Goal: Task Accomplishment & Management: Use online tool/utility

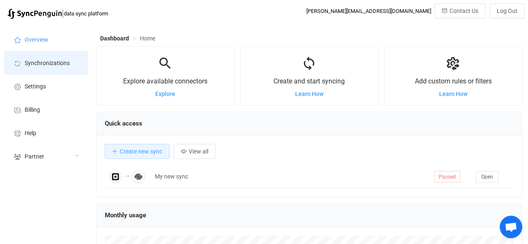
click at [47, 57] on li "Synchronizations" at bounding box center [45, 62] width 83 height 23
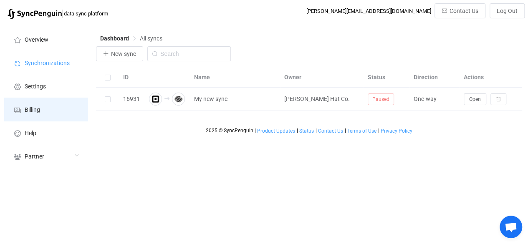
click at [32, 102] on li "Billing" at bounding box center [45, 109] width 83 height 23
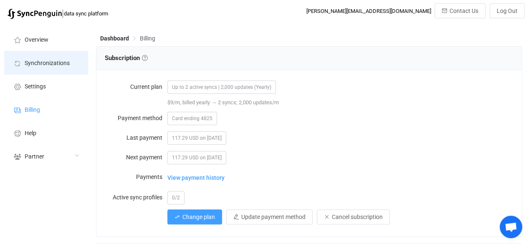
click at [34, 60] on span "Synchronizations" at bounding box center [47, 63] width 45 height 7
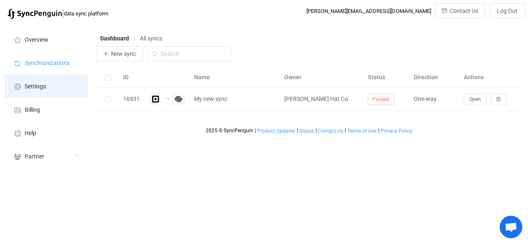
click at [35, 92] on li "Settings" at bounding box center [45, 85] width 83 height 23
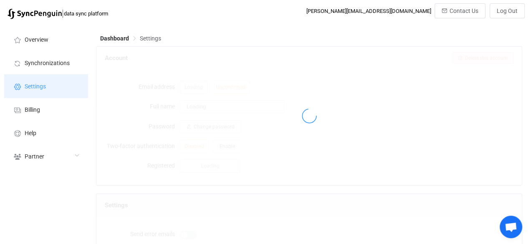
type input "[PERSON_NAME] Hat Co."
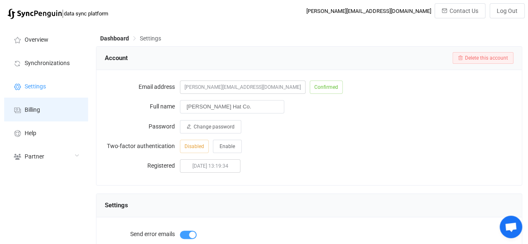
click at [40, 109] on span "Billing" at bounding box center [32, 110] width 15 height 7
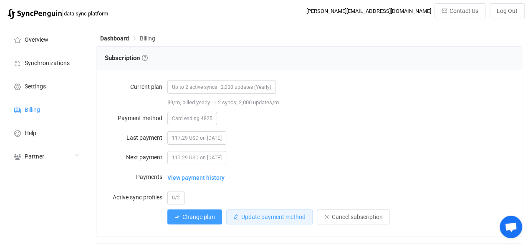
click at [285, 219] on span "Update payment method" at bounding box center [273, 217] width 64 height 7
click at [283, 216] on span "Update payment method" at bounding box center [273, 217] width 64 height 7
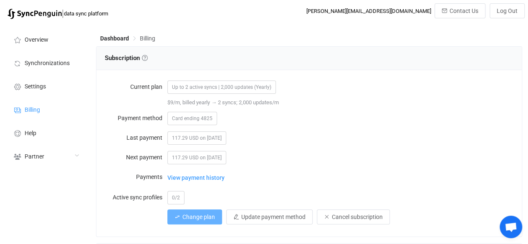
click at [197, 217] on span "Change plan" at bounding box center [198, 217] width 33 height 7
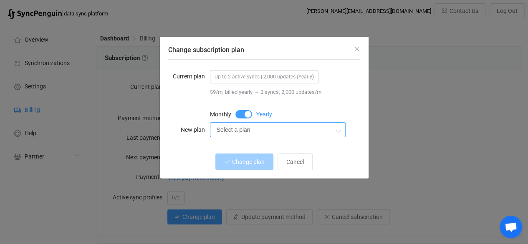
click at [275, 125] on input "Select a plan" at bounding box center [278, 129] width 136 height 15
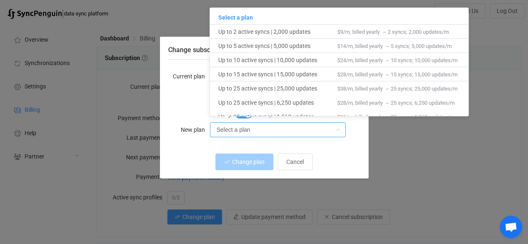
click at [480, 143] on div "Change subscription plan Current plan Up to 2 active syncs | 2,000 updates (Yea…" at bounding box center [264, 122] width 528 height 244
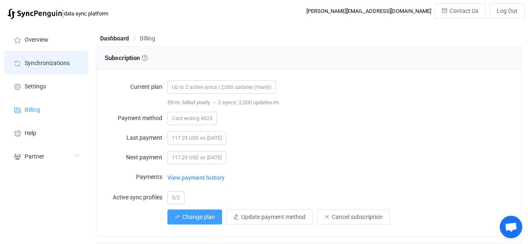
click at [40, 61] on span "Synchronizations" at bounding box center [47, 63] width 45 height 7
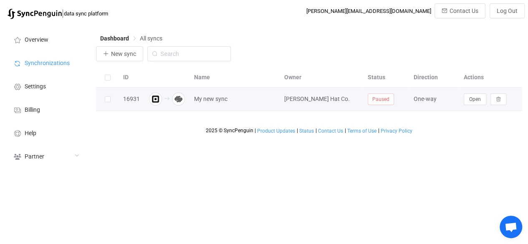
click at [377, 97] on span "Paused" at bounding box center [381, 99] width 26 height 12
click at [378, 101] on span "Paused" at bounding box center [381, 99] width 26 height 12
click at [473, 100] on span "Open" at bounding box center [475, 99] width 12 height 6
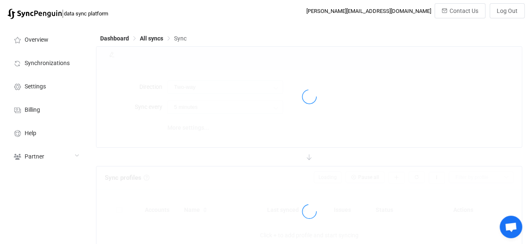
type input "Square → Squarespace"
type input "10 minutes"
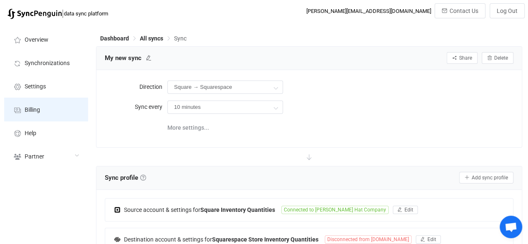
click at [34, 111] on span "Billing" at bounding box center [32, 110] width 15 height 7
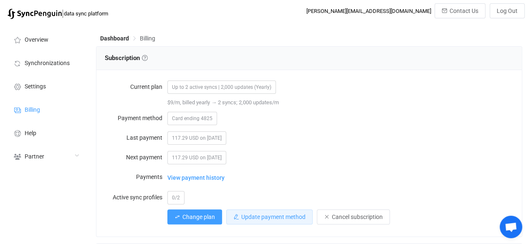
click at [280, 214] on span "Update payment method" at bounding box center [273, 217] width 64 height 7
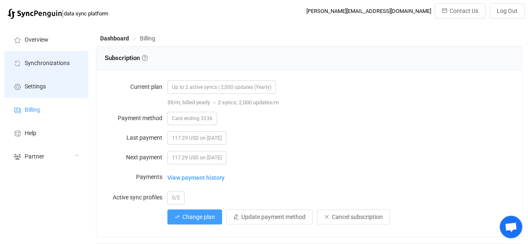
drag, startPoint x: 38, startPoint y: 66, endPoint x: 72, endPoint y: 75, distance: 34.8
click at [38, 66] on span "Synchronizations" at bounding box center [47, 63] width 45 height 7
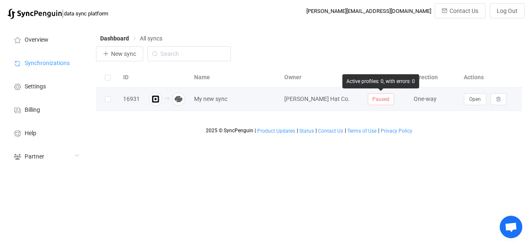
click at [381, 101] on span "Paused" at bounding box center [381, 99] width 26 height 12
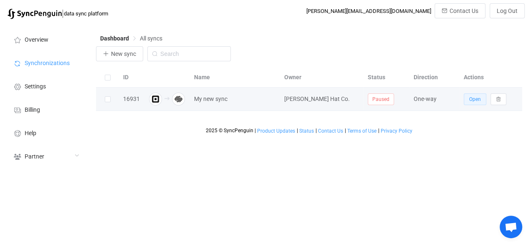
click at [468, 101] on button "Open" at bounding box center [474, 99] width 23 height 12
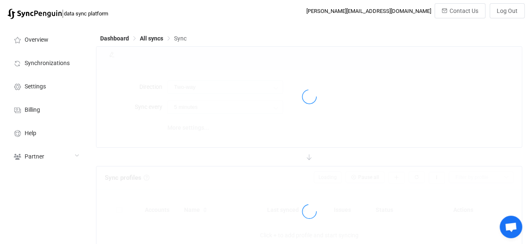
type input "Square → Squarespace"
type input "10 minutes"
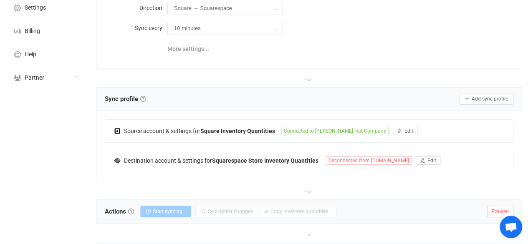
scroll to position [111, 0]
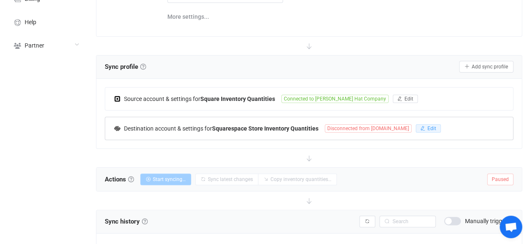
click at [427, 128] on span "Edit" at bounding box center [431, 129] width 9 height 6
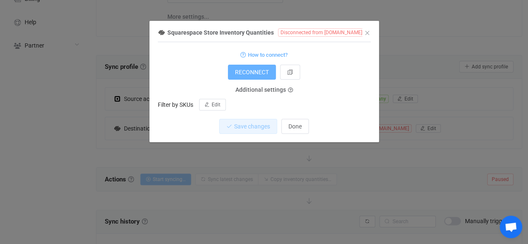
click at [246, 75] on span "RECONNECT" at bounding box center [252, 72] width 34 height 7
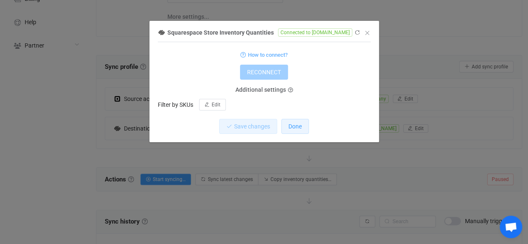
click at [291, 125] on span "Done" at bounding box center [294, 126] width 13 height 7
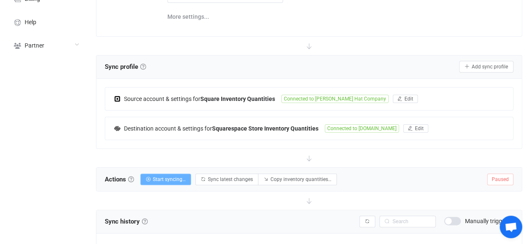
click at [172, 179] on span "Start syncing…" at bounding box center [169, 179] width 33 height 6
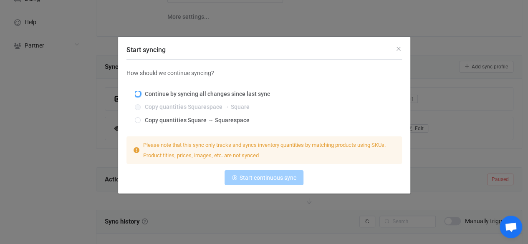
click at [139, 93] on span "Start syncing" at bounding box center [138, 94] width 6 height 6
click at [139, 93] on input "Continue by syncing all changes since last sync" at bounding box center [138, 94] width 6 height 7
radio input "true"
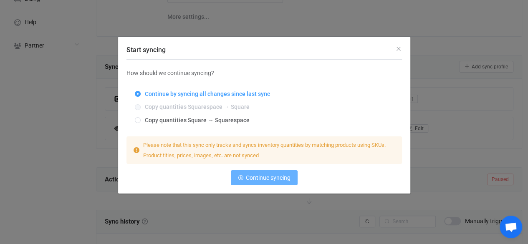
click at [275, 174] on button "Continue syncing" at bounding box center [264, 177] width 67 height 15
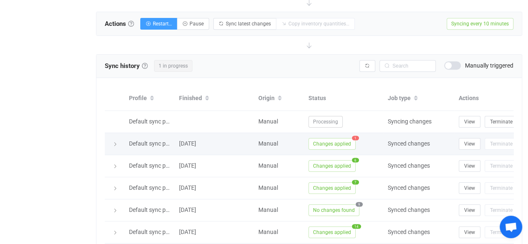
scroll to position [299, 0]
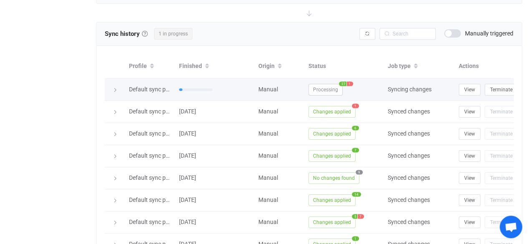
click at [111, 87] on div at bounding box center [115, 90] width 12 height 8
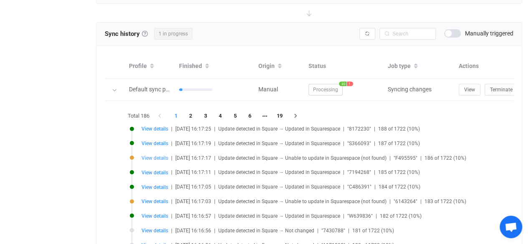
click at [162, 155] on span "View details" at bounding box center [154, 158] width 27 height 6
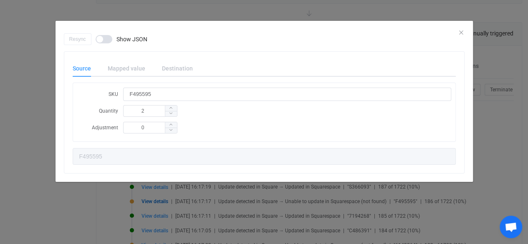
click at [100, 40] on span "dialog" at bounding box center [104, 39] width 17 height 8
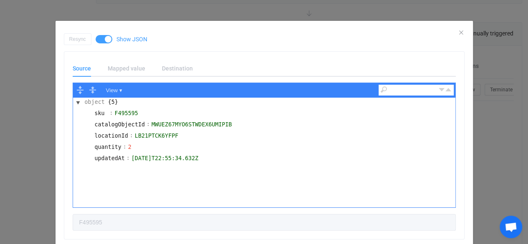
click at [100, 41] on span "dialog" at bounding box center [104, 39] width 17 height 8
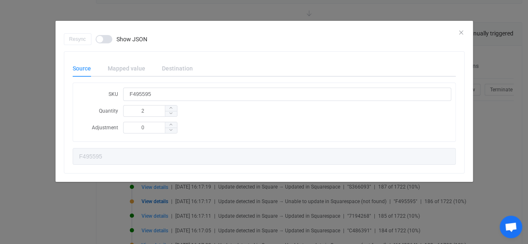
click at [23, 65] on div "Resync Show JSON Source Mapped value Destination SKU F495595 Quantity 2 Adjustm…" at bounding box center [264, 122] width 528 height 244
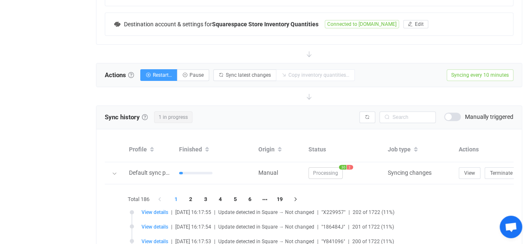
scroll to position [187, 0]
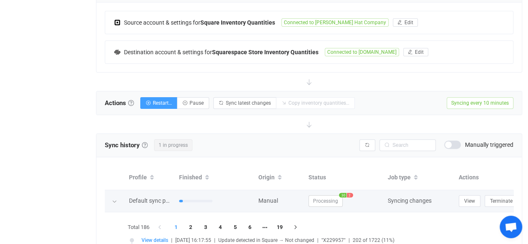
click at [118, 198] on div at bounding box center [115, 201] width 8 height 12
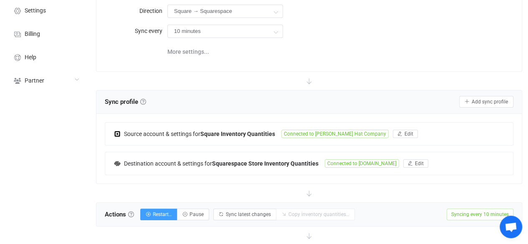
scroll to position [0, 0]
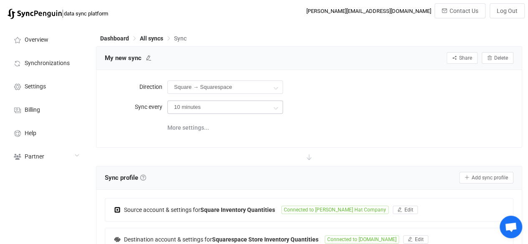
click at [275, 103] on icon at bounding box center [275, 107] width 10 height 17
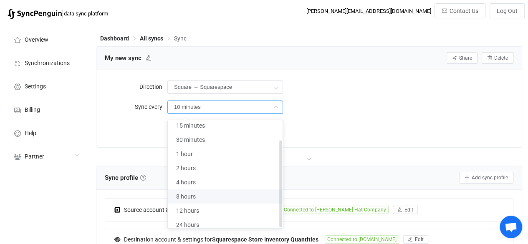
scroll to position [25, 0]
click at [243, 218] on li "24 hours" at bounding box center [228, 225] width 121 height 14
type input "24 hours"
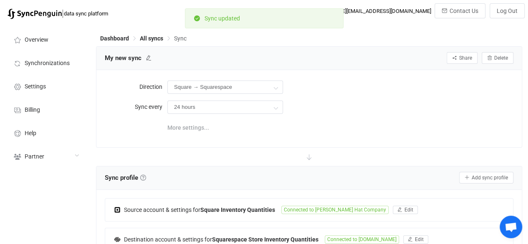
click at [183, 125] on span "More settings..." at bounding box center [188, 127] width 42 height 17
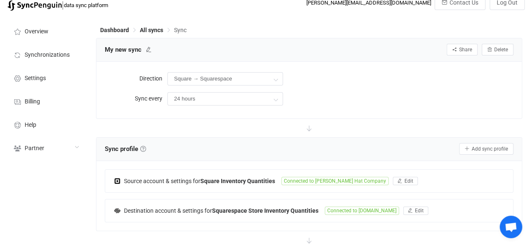
scroll to position [0, 0]
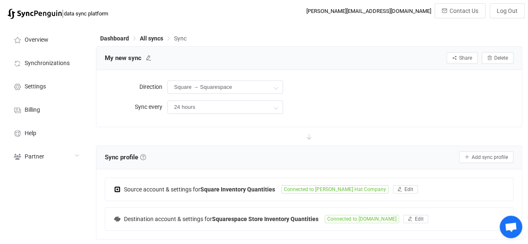
click at [372, 120] on div "Direction Square → Squarespace Two-way Squarespace [GEOGRAPHIC_DATA] Sync every…" at bounding box center [308, 98] width 425 height 57
click at [274, 102] on icon at bounding box center [275, 107] width 10 height 17
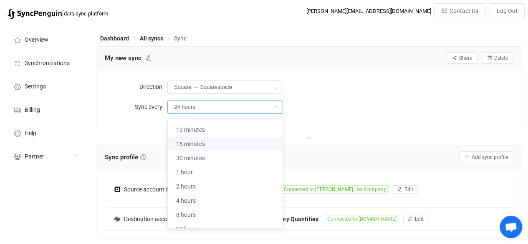
click at [348, 101] on div "24 hours" at bounding box center [340, 106] width 346 height 17
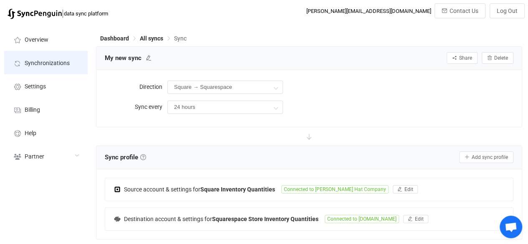
click at [48, 61] on span "Synchronizations" at bounding box center [47, 63] width 45 height 7
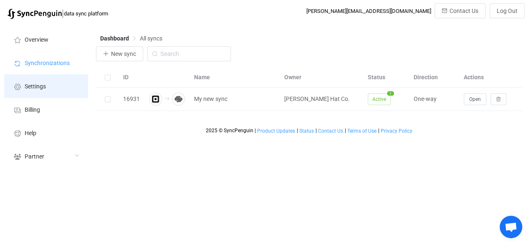
click at [44, 78] on li "Settings" at bounding box center [45, 85] width 83 height 23
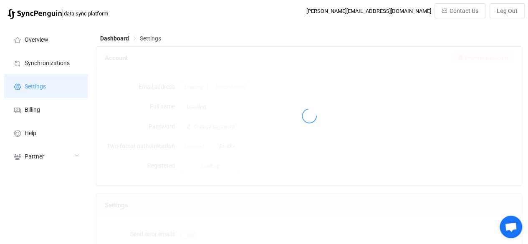
type input "[PERSON_NAME] Hat Co."
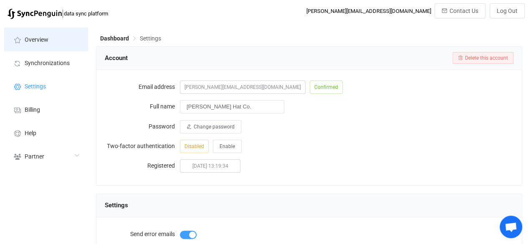
click at [53, 39] on li "Overview" at bounding box center [45, 39] width 83 height 23
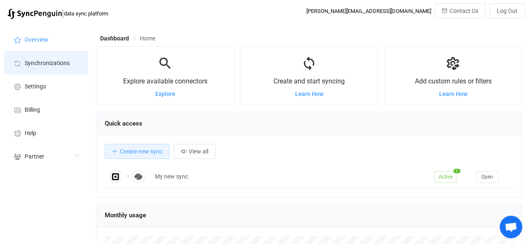
click at [34, 63] on span "Synchronizations" at bounding box center [47, 63] width 45 height 7
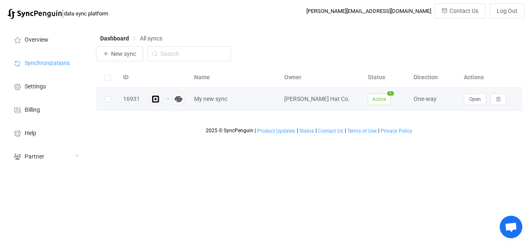
click at [346, 103] on div "[PERSON_NAME] Hat Co." at bounding box center [321, 99] width 83 height 10
click at [479, 97] on span "Open" at bounding box center [475, 99] width 12 height 6
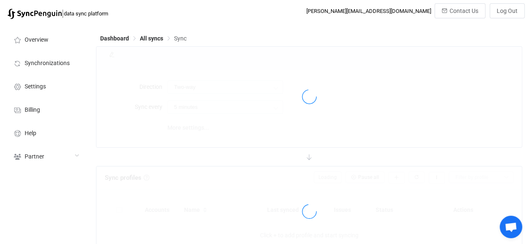
type input "Square → Squarespace"
type input "24 hours"
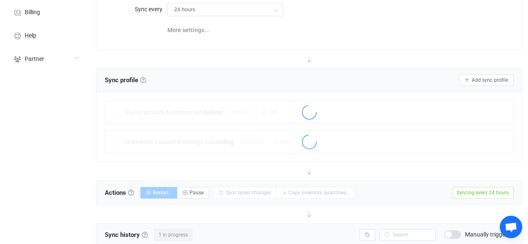
scroll to position [222, 0]
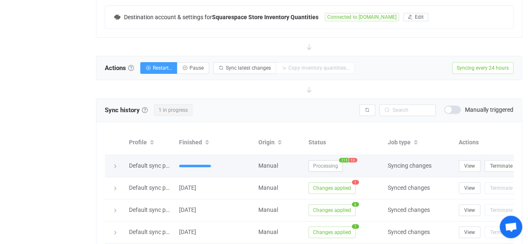
click at [111, 167] on div at bounding box center [115, 166] width 12 height 8
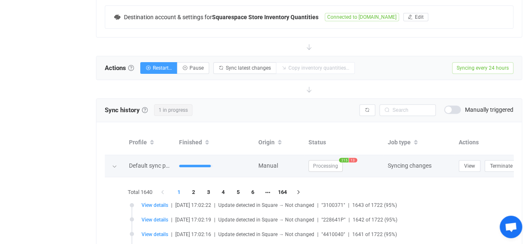
click at [113, 164] on icon at bounding box center [114, 166] width 5 height 5
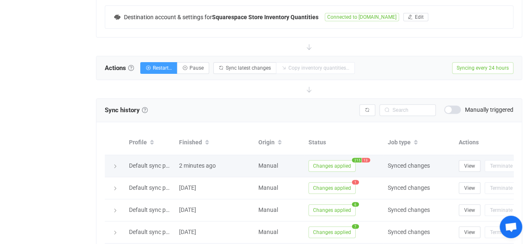
click at [340, 161] on span "Changes applied" at bounding box center [331, 166] width 47 height 12
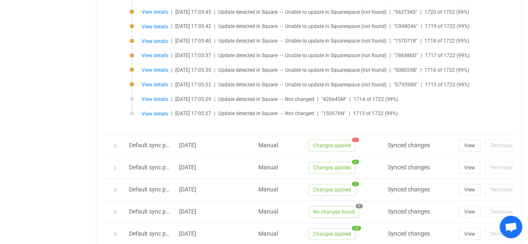
scroll to position [334, 0]
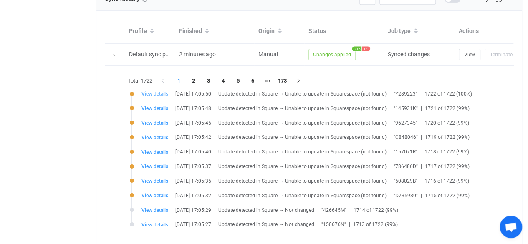
click at [153, 94] on span "View details" at bounding box center [154, 94] width 27 height 6
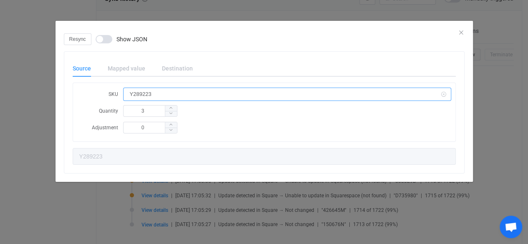
click at [158, 94] on input "Y289223" at bounding box center [287, 94] width 328 height 13
click at [486, 92] on div "Resync Show JSON Source Mapped value Destination SKU Y289223 Quantity 3 Adjustm…" at bounding box center [264, 122] width 528 height 244
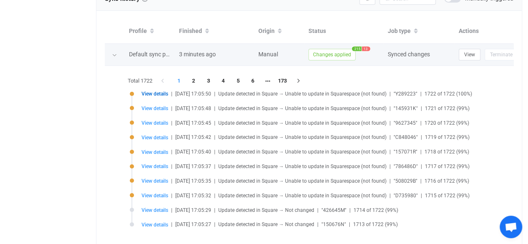
click at [107, 52] on div at bounding box center [115, 54] width 20 height 8
click at [105, 52] on div at bounding box center [115, 54] width 20 height 8
click at [114, 53] on icon at bounding box center [114, 55] width 5 height 5
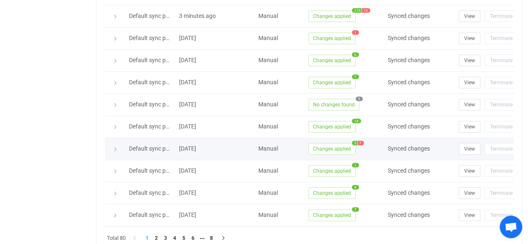
scroll to position [410, 0]
